Goal: Task Accomplishment & Management: Use online tool/utility

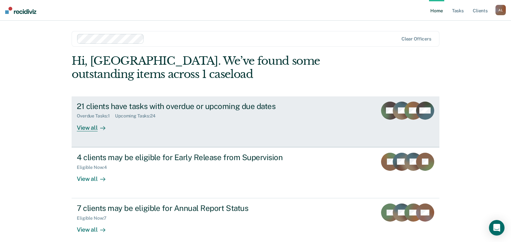
click at [98, 127] on div at bounding box center [102, 127] width 8 height 7
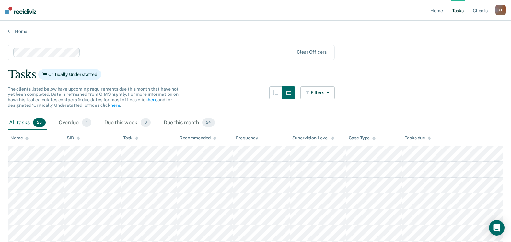
drag, startPoint x: 106, startPoint y: 137, endPoint x: 202, endPoint y: 97, distance: 104.3
click at [202, 97] on div "The clients listed below have upcoming requirements due this month that have no…" at bounding box center [171, 100] width 327 height 29
click at [184, 120] on div "Due this month 24" at bounding box center [189, 123] width 54 height 14
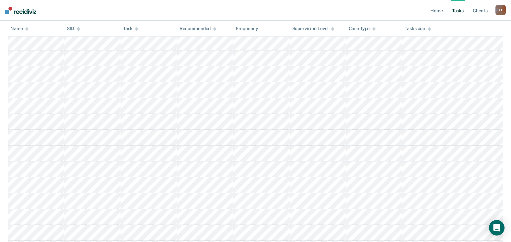
scroll to position [351, 0]
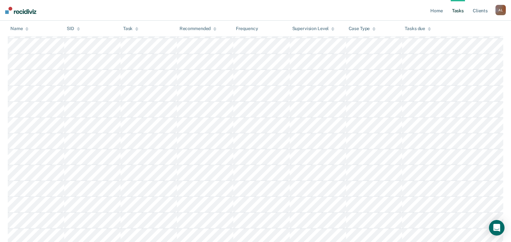
scroll to position [27, 0]
